Goal: Navigation & Orientation: Understand site structure

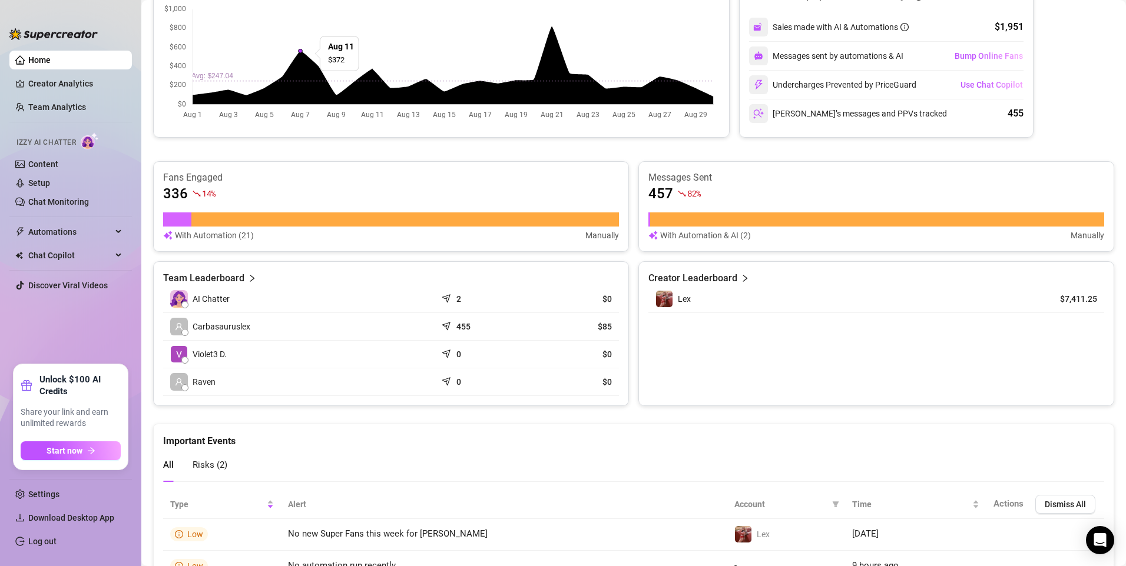
scroll to position [341, 0]
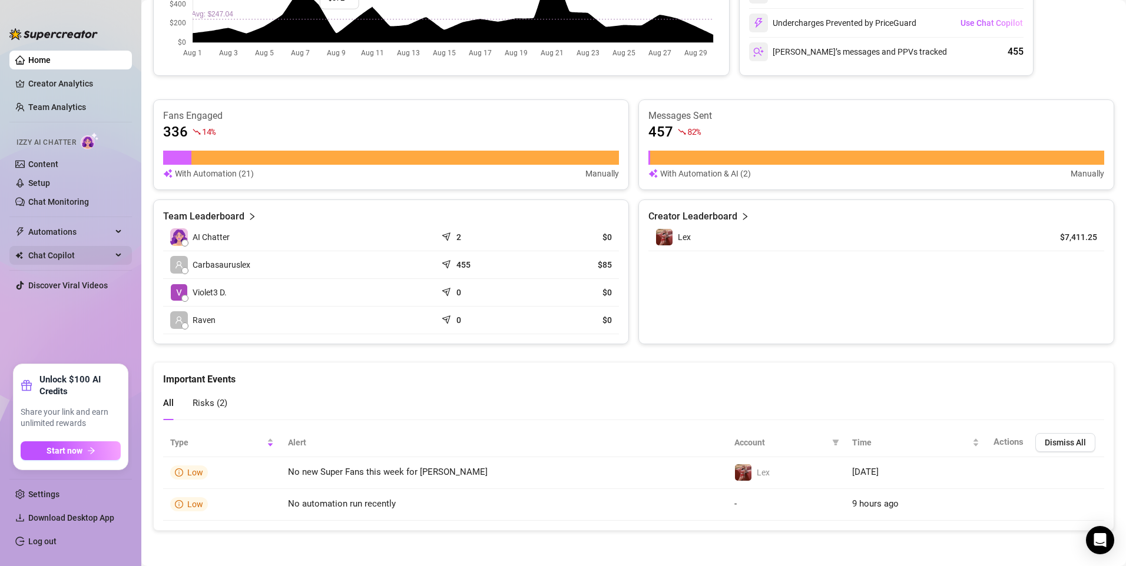
drag, startPoint x: 72, startPoint y: 256, endPoint x: 123, endPoint y: 258, distance: 50.7
click at [72, 256] on span "Chat Copilot" at bounding box center [70, 255] width 84 height 19
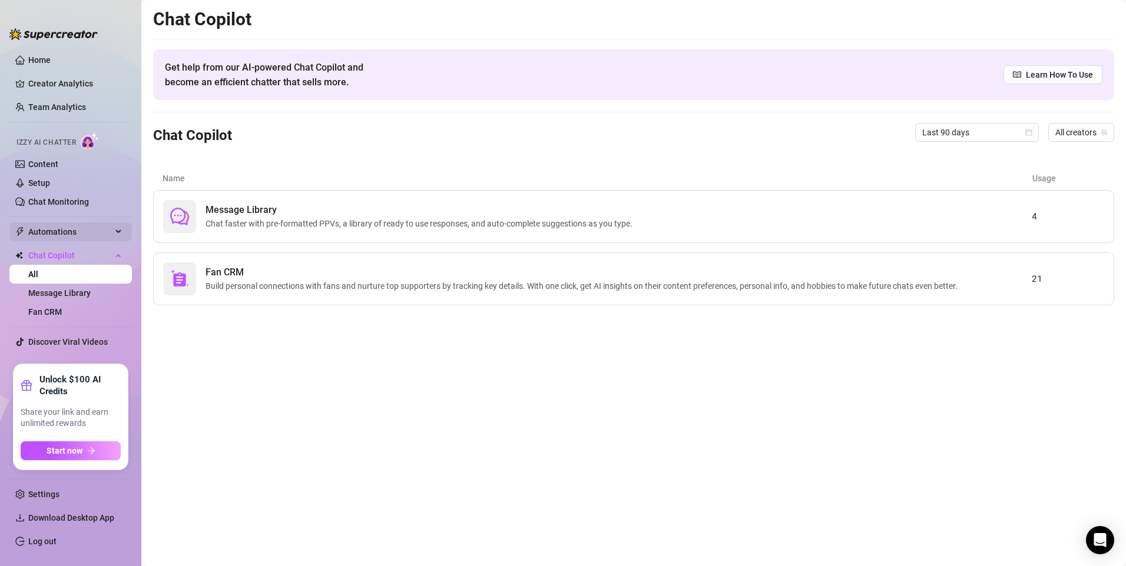
click at [113, 233] on div "Automations" at bounding box center [70, 232] width 122 height 19
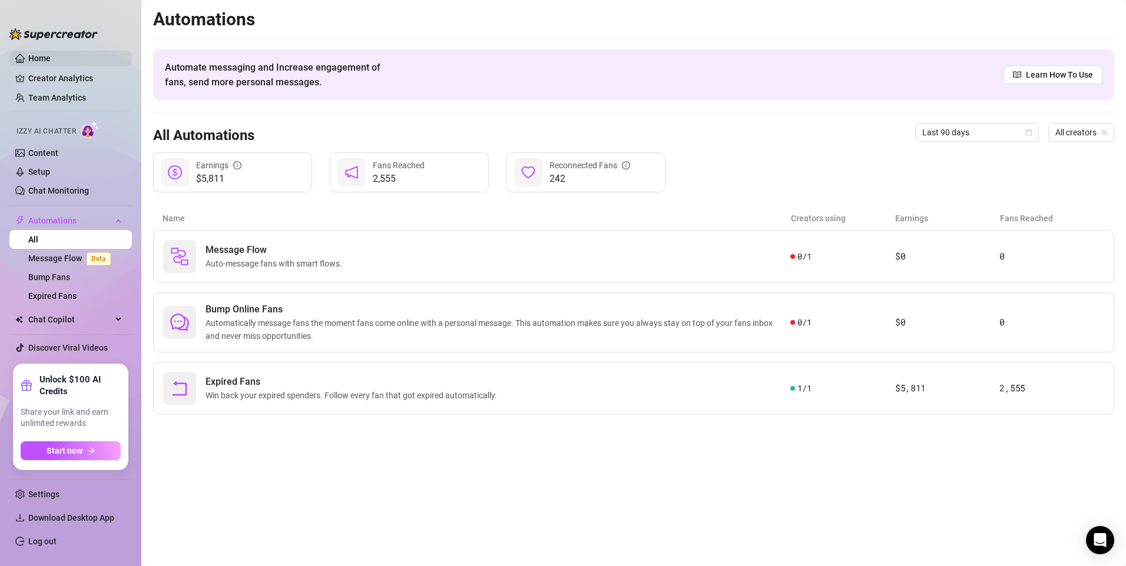
click at [51, 59] on link "Home" at bounding box center [39, 58] width 22 height 9
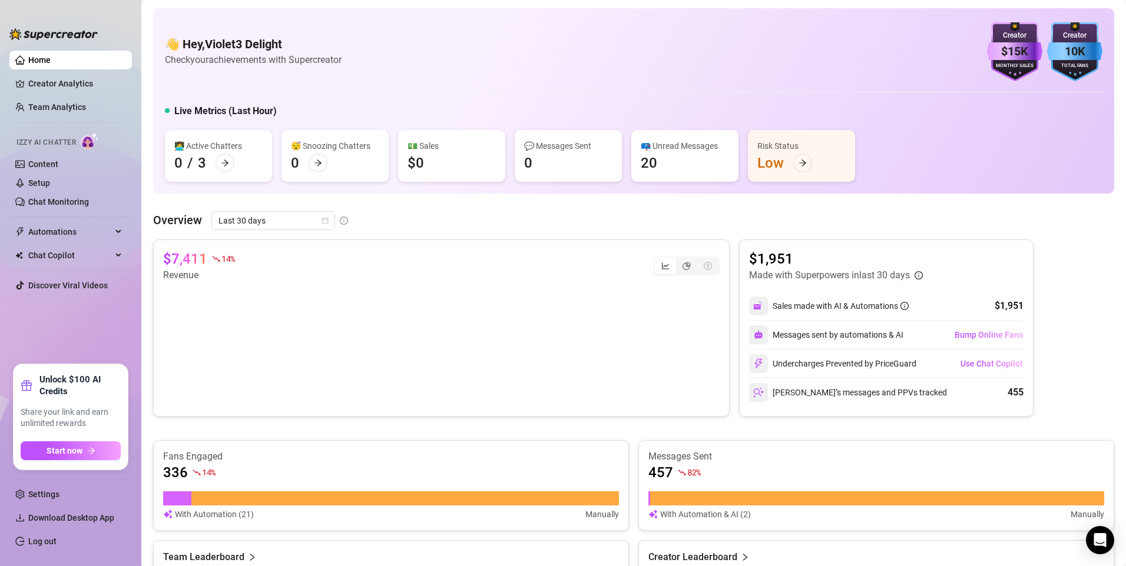
drag, startPoint x: 80, startPoint y: 261, endPoint x: 335, endPoint y: 487, distance: 341.1
click at [80, 261] on span "Chat Copilot" at bounding box center [70, 255] width 84 height 19
